Goal: Navigation & Orientation: Find specific page/section

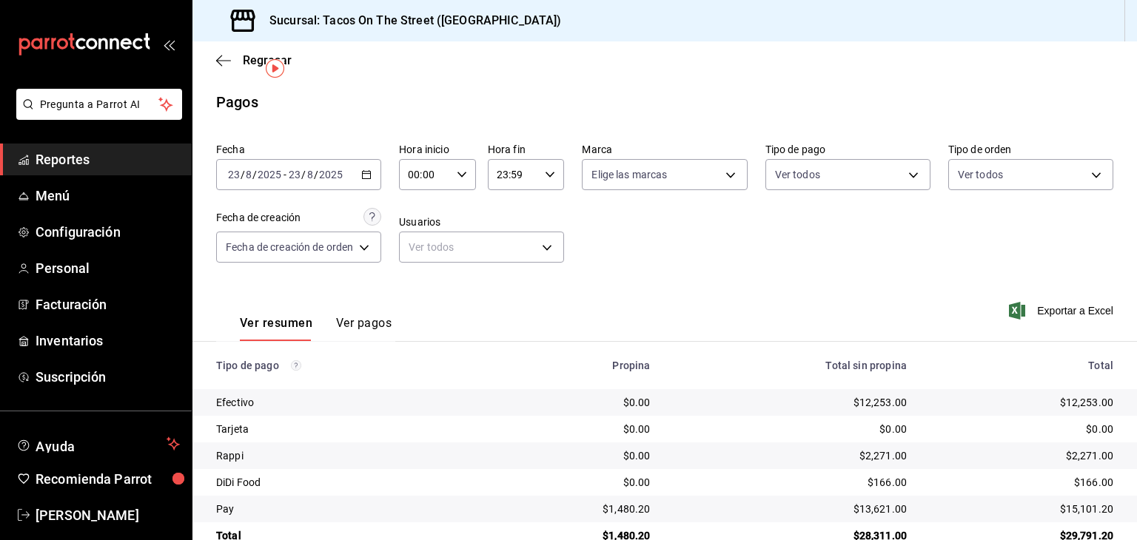
scroll to position [33, 0]
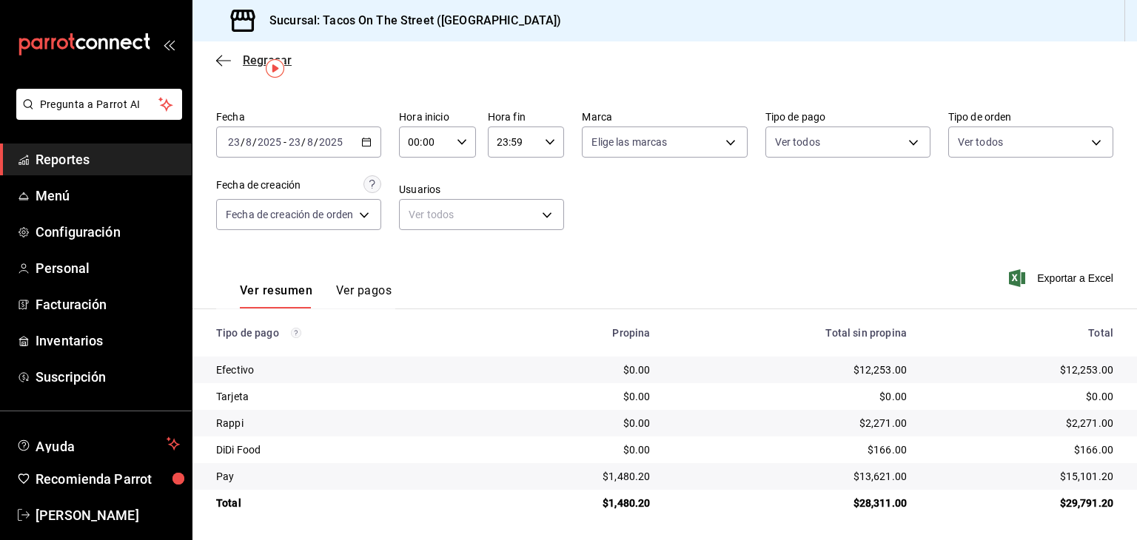
click at [216, 60] on icon "button" at bounding box center [223, 60] width 15 height 13
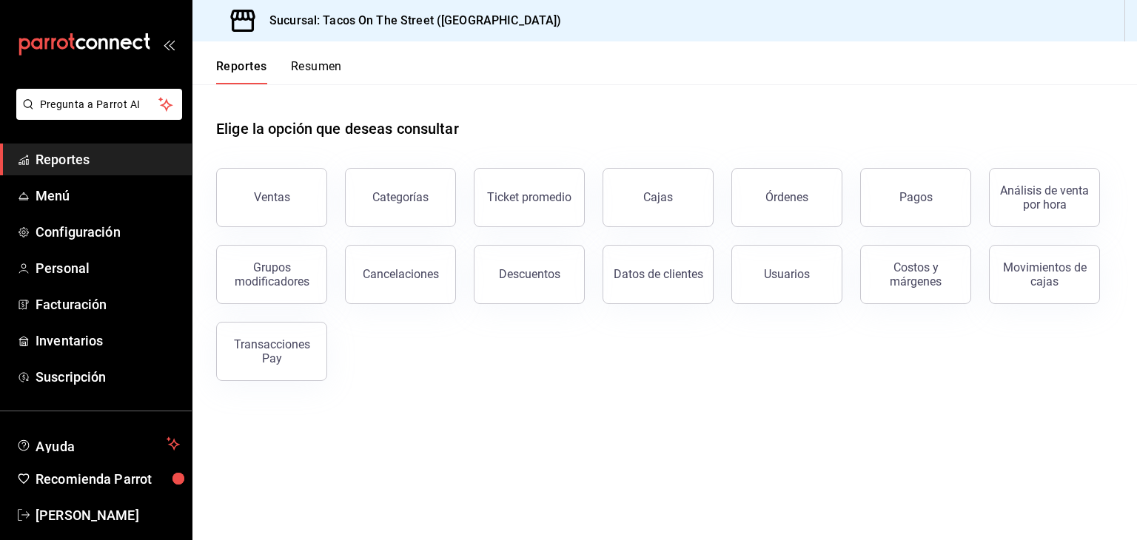
click at [325, 64] on button "Resumen" at bounding box center [316, 71] width 51 height 25
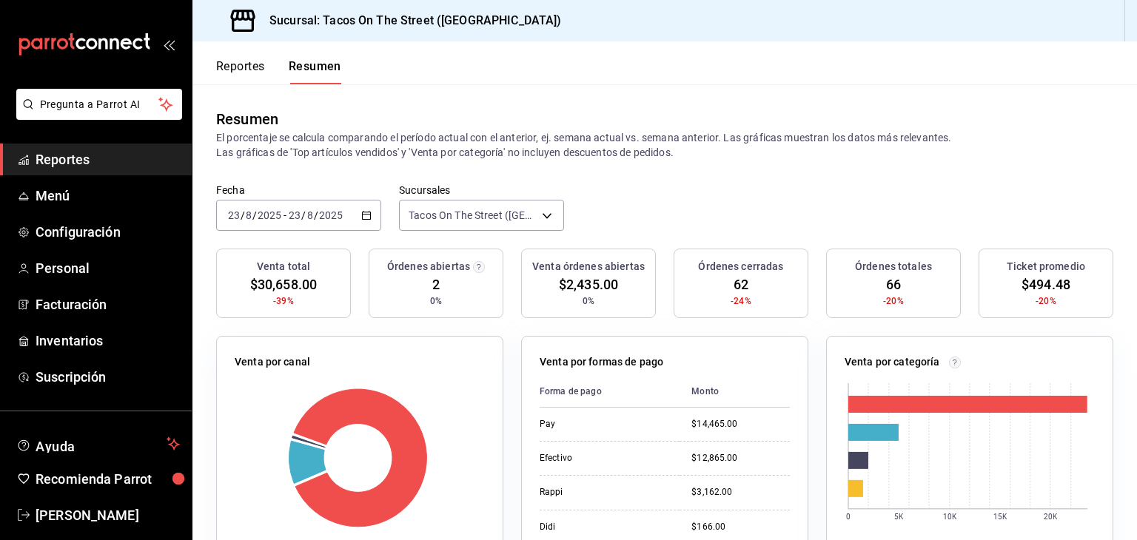
click at [252, 69] on button "Reportes" at bounding box center [240, 71] width 49 height 25
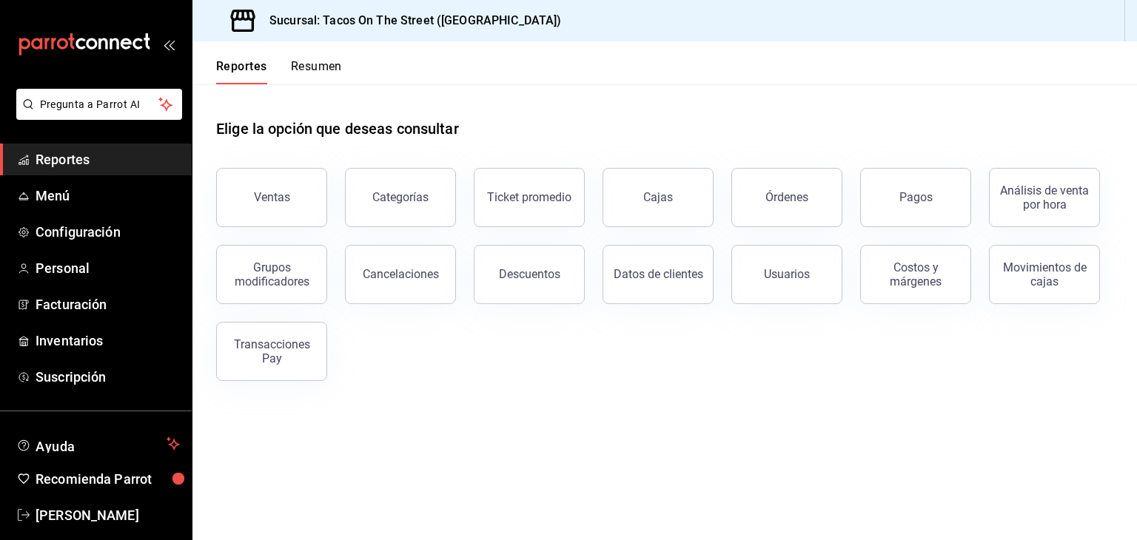
click at [326, 69] on button "Resumen" at bounding box center [316, 71] width 51 height 25
